Goal: Information Seeking & Learning: Find specific fact

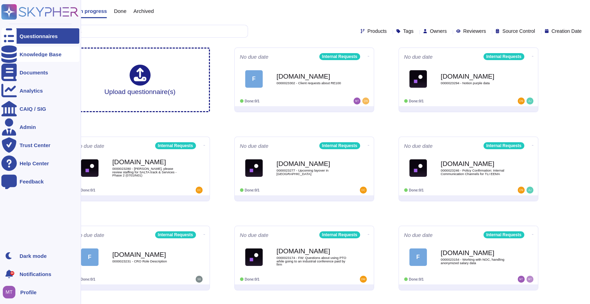
click at [7, 57] on div at bounding box center [8, 53] width 15 height 15
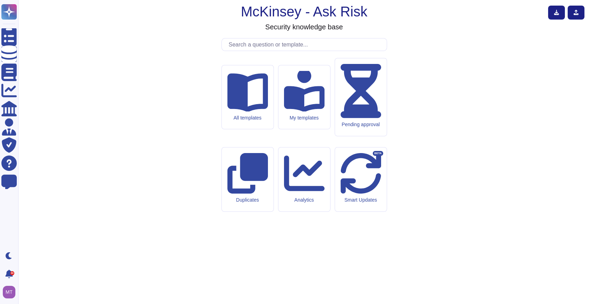
click at [252, 51] on input "text" at bounding box center [305, 44] width 161 height 12
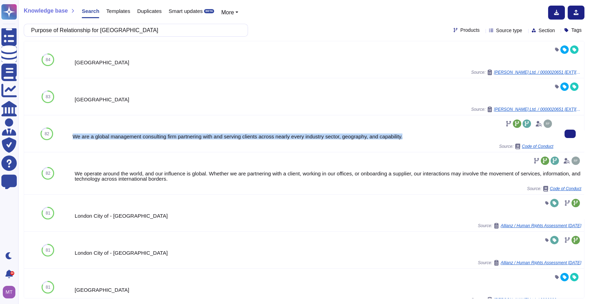
drag, startPoint x: 409, startPoint y: 136, endPoint x: 73, endPoint y: 135, distance: 336.6
click at [73, 135] on div "We are a global management consulting firm partnering with and serving clients …" at bounding box center [313, 136] width 481 height 5
copy div "We are a global management consulting firm partnering with and serving clients …"
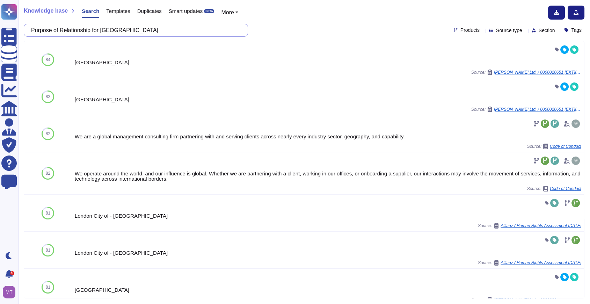
drag, startPoint x: 132, startPoint y: 28, endPoint x: -3, endPoint y: 15, distance: 136.3
click at [0, 15] on html "Questionnaires Knowledge Base Documents Analytics CAIQ / SIG Admin Trust Center…" at bounding box center [295, 152] width 590 height 304
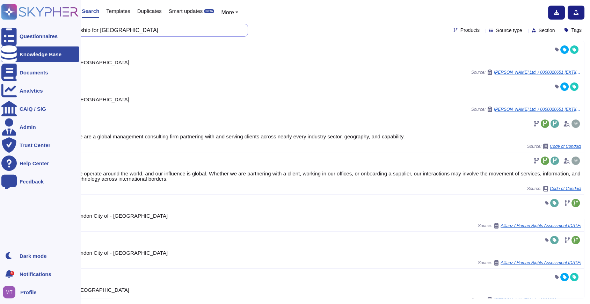
paste input "Does the client derive 50% or more of the funds from one or a combination of hi…"
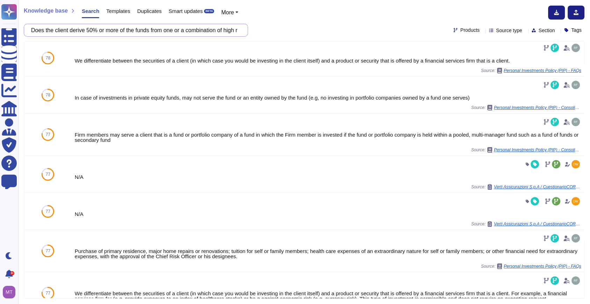
click at [229, 28] on input "Does the client derive 50% or more of the funds from one or a combination of hi…" at bounding box center [134, 30] width 213 height 12
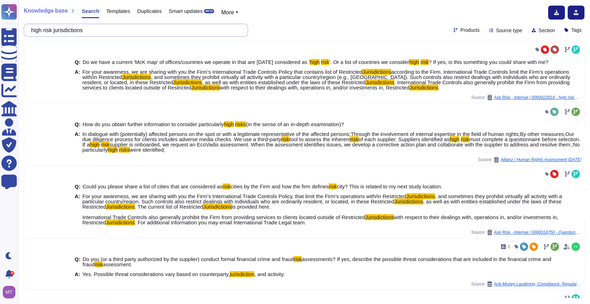
drag, startPoint x: 196, startPoint y: 32, endPoint x: 23, endPoint y: 24, distance: 173.2
click at [24, 24] on div "high risk jurisdictions" at bounding box center [136, 30] width 224 height 13
paste input "Primary Source of Funds/Wealth"
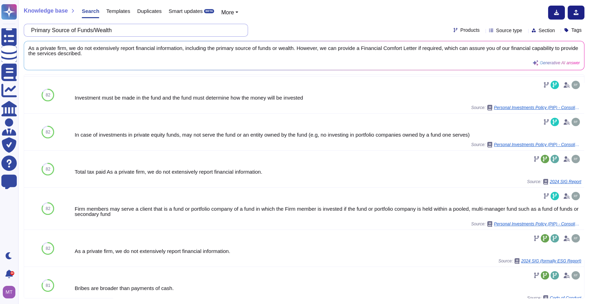
scroll to position [349, 0]
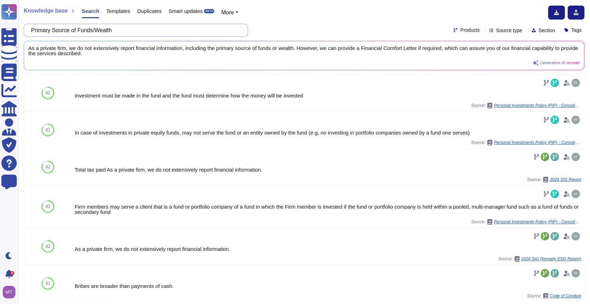
drag, startPoint x: 120, startPoint y: 32, endPoint x: -3, endPoint y: 30, distance: 123.4
click at [0, 30] on html "Questionnaires Knowledge Base Documents Analytics CAIQ / SIG Admin Trust Center…" at bounding box center [295, 152] width 590 height 304
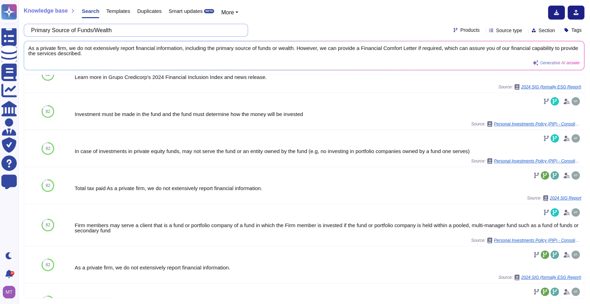
scroll to position [290, 0]
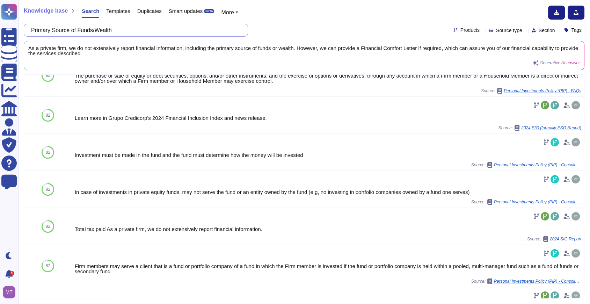
click at [121, 32] on input "Primary Source of Funds/Wealth" at bounding box center [134, 30] width 213 height 12
click at [37, 28] on input "Primary Source of Funds/Wealth" at bounding box center [134, 30] width 213 height 12
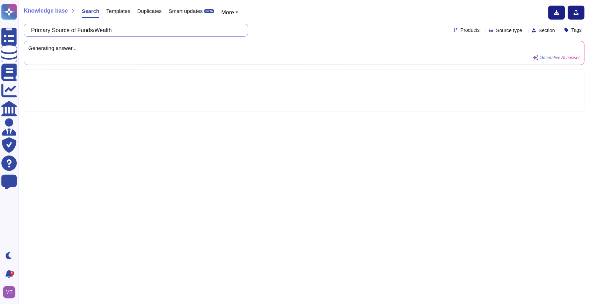
scroll to position [0, 0]
type input "what is the Primary Source of Funds/Wealth"
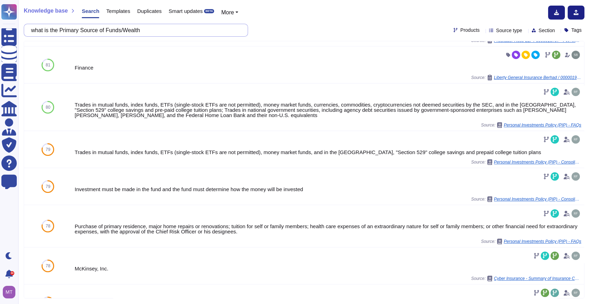
scroll to position [233, 0]
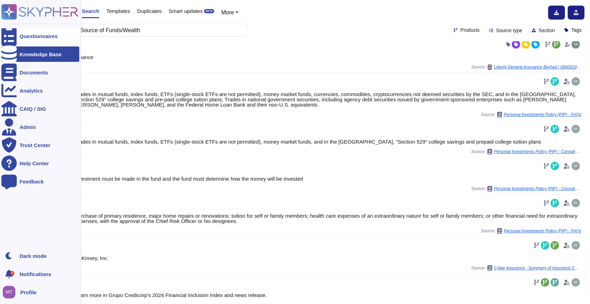
click at [19, 38] on div "Questionnaires" at bounding box center [40, 35] width 78 height 15
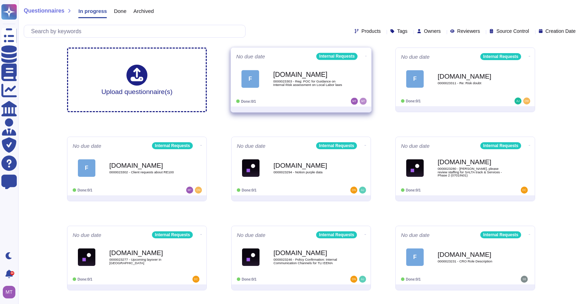
click at [285, 68] on div "[DOMAIN_NAME] 0000023303 - Reg: POC for Guidance on Internal Risk assessment on…" at bounding box center [308, 79] width 71 height 28
